Goal: Find specific page/section: Find specific page/section

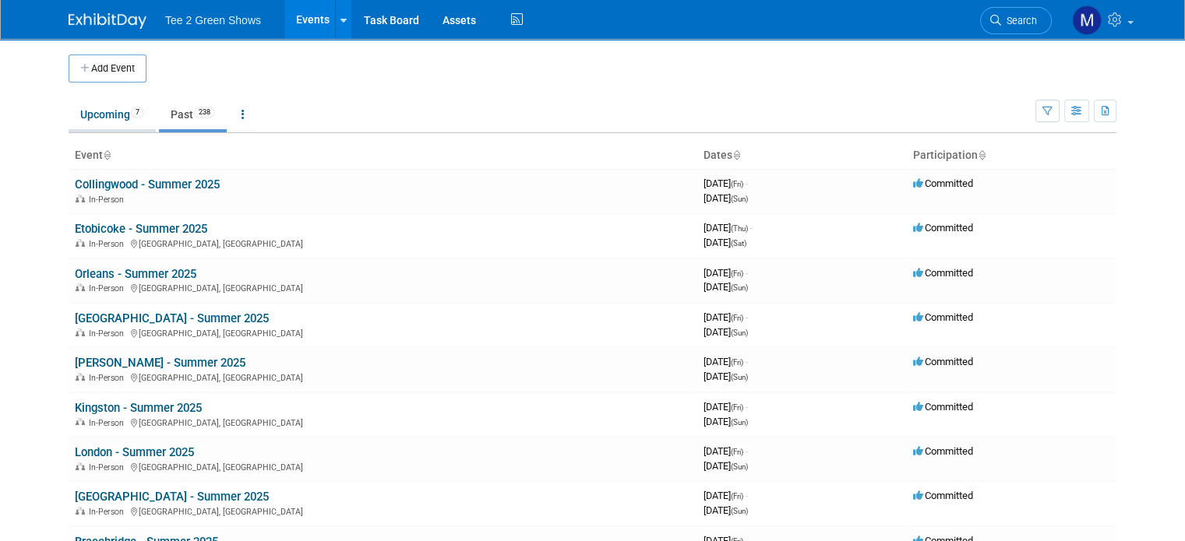
click at [117, 115] on link "Upcoming 7" at bounding box center [112, 115] width 87 height 30
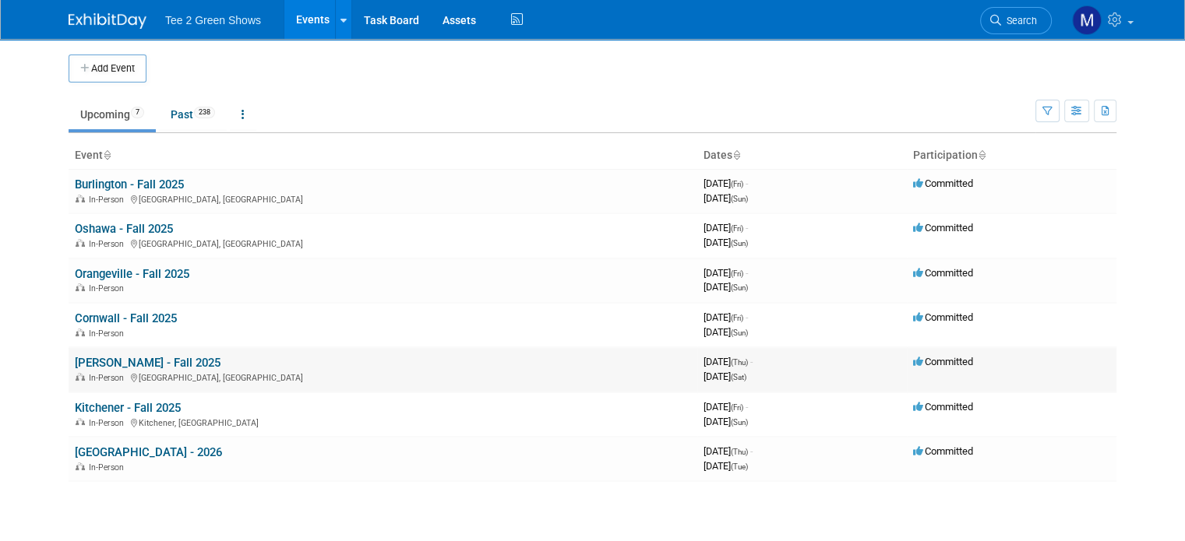
click at [97, 365] on link "[PERSON_NAME] - Fall 2025" at bounding box center [148, 363] width 146 height 14
